Goal: Information Seeking & Learning: Learn about a topic

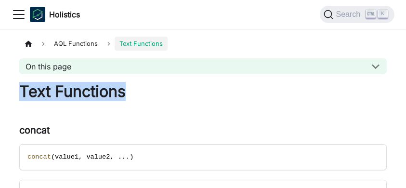
drag, startPoint x: 125, startPoint y: 92, endPoint x: 21, endPoint y: 95, distance: 104.4
click at [20, 96] on h1 "Text Functions" at bounding box center [202, 91] width 367 height 19
click at [31, 91] on h1 "Text Functions" at bounding box center [202, 91] width 367 height 19
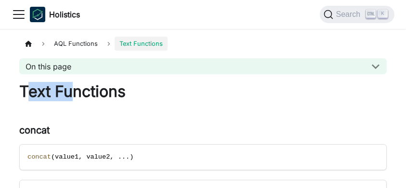
drag, startPoint x: 24, startPoint y: 90, endPoint x: 69, endPoint y: 85, distance: 45.1
click at [69, 85] on h1 "Text Functions" at bounding box center [202, 91] width 367 height 19
click at [68, 86] on h1 "Text Functions" at bounding box center [202, 91] width 367 height 19
drag, startPoint x: 39, startPoint y: 91, endPoint x: 50, endPoint y: 91, distance: 10.6
click at [50, 91] on h1 "Text Functions" at bounding box center [202, 91] width 367 height 19
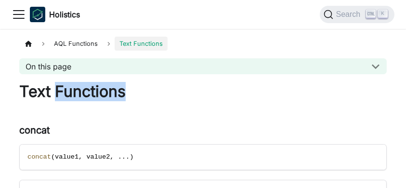
drag, startPoint x: 55, startPoint y: 91, endPoint x: 130, endPoint y: 93, distance: 75.6
click at [130, 93] on h1 "Text Functions" at bounding box center [202, 91] width 367 height 19
click at [129, 93] on h1 "Text Functions" at bounding box center [202, 91] width 367 height 19
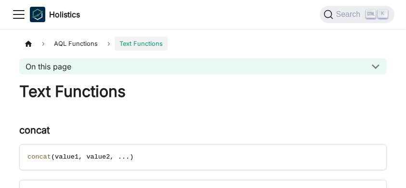
drag, startPoint x: 127, startPoint y: 93, endPoint x: 35, endPoint y: 98, distance: 92.5
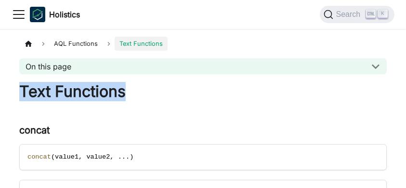
drag, startPoint x: 19, startPoint y: 89, endPoint x: 144, endPoint y: 97, distance: 124.8
click at [144, 97] on h1 "Text Functions" at bounding box center [202, 91] width 367 height 19
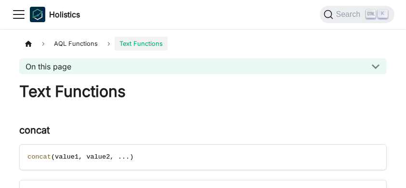
click at [383, 67] on button "On this page" at bounding box center [202, 66] width 367 height 16
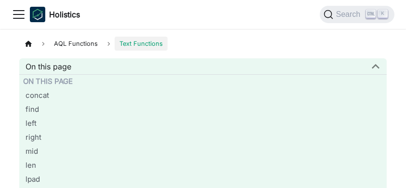
click at [379, 66] on button "On this page" at bounding box center [202, 66] width 367 height 16
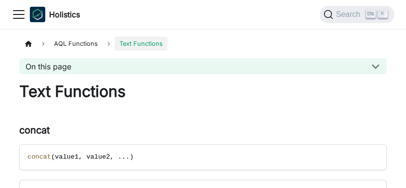
click at [379, 68] on button "On this page" at bounding box center [202, 66] width 367 height 16
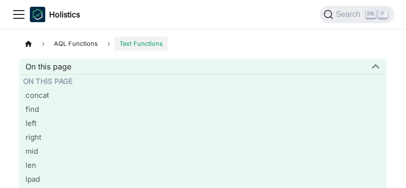
click at [378, 64] on button "On this page" at bounding box center [202, 66] width 367 height 16
